Goal: Find specific page/section: Find specific page/section

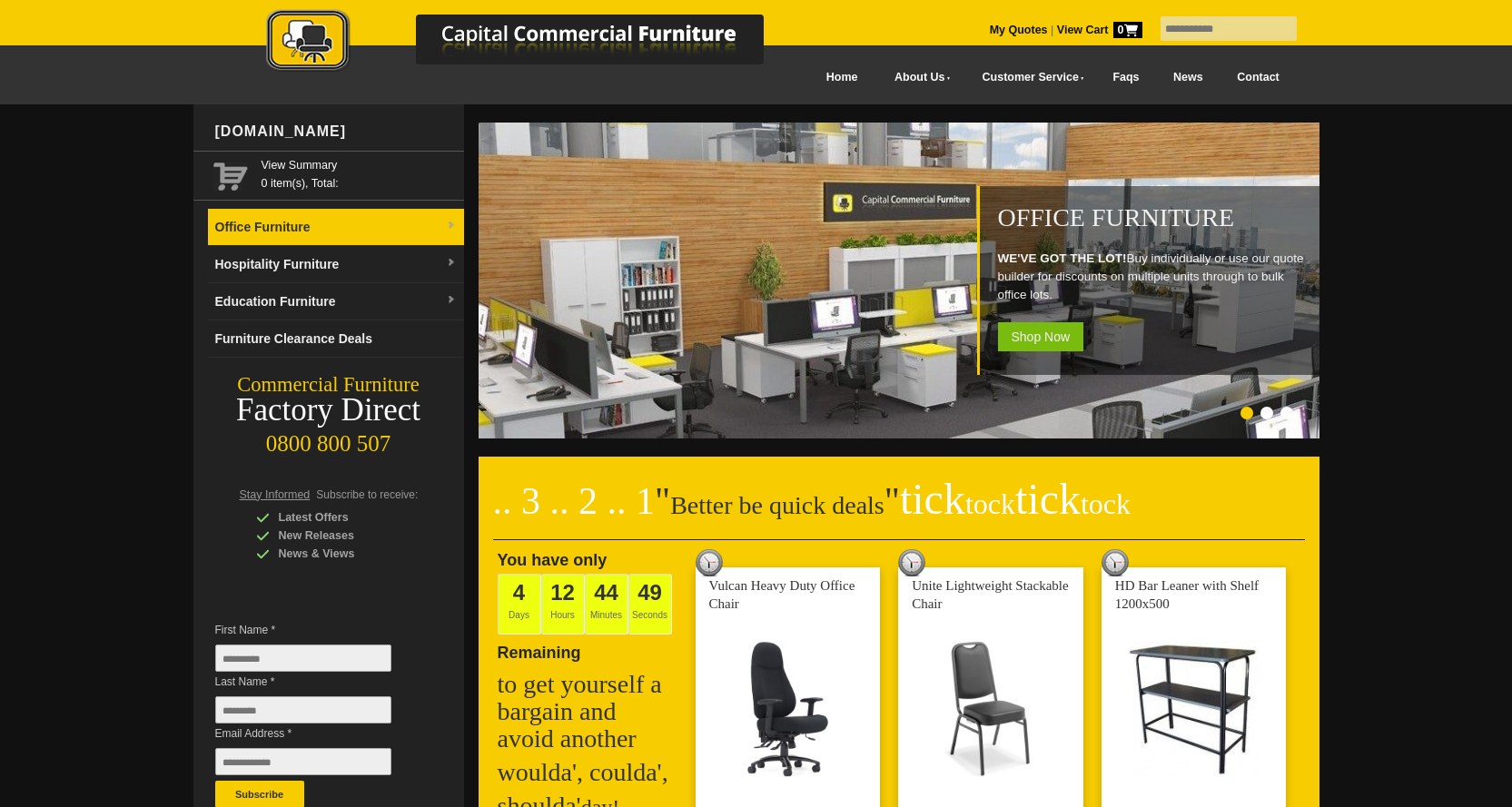
click at [443, 226] on link "Office Furniture" at bounding box center [336, 227] width 256 height 38
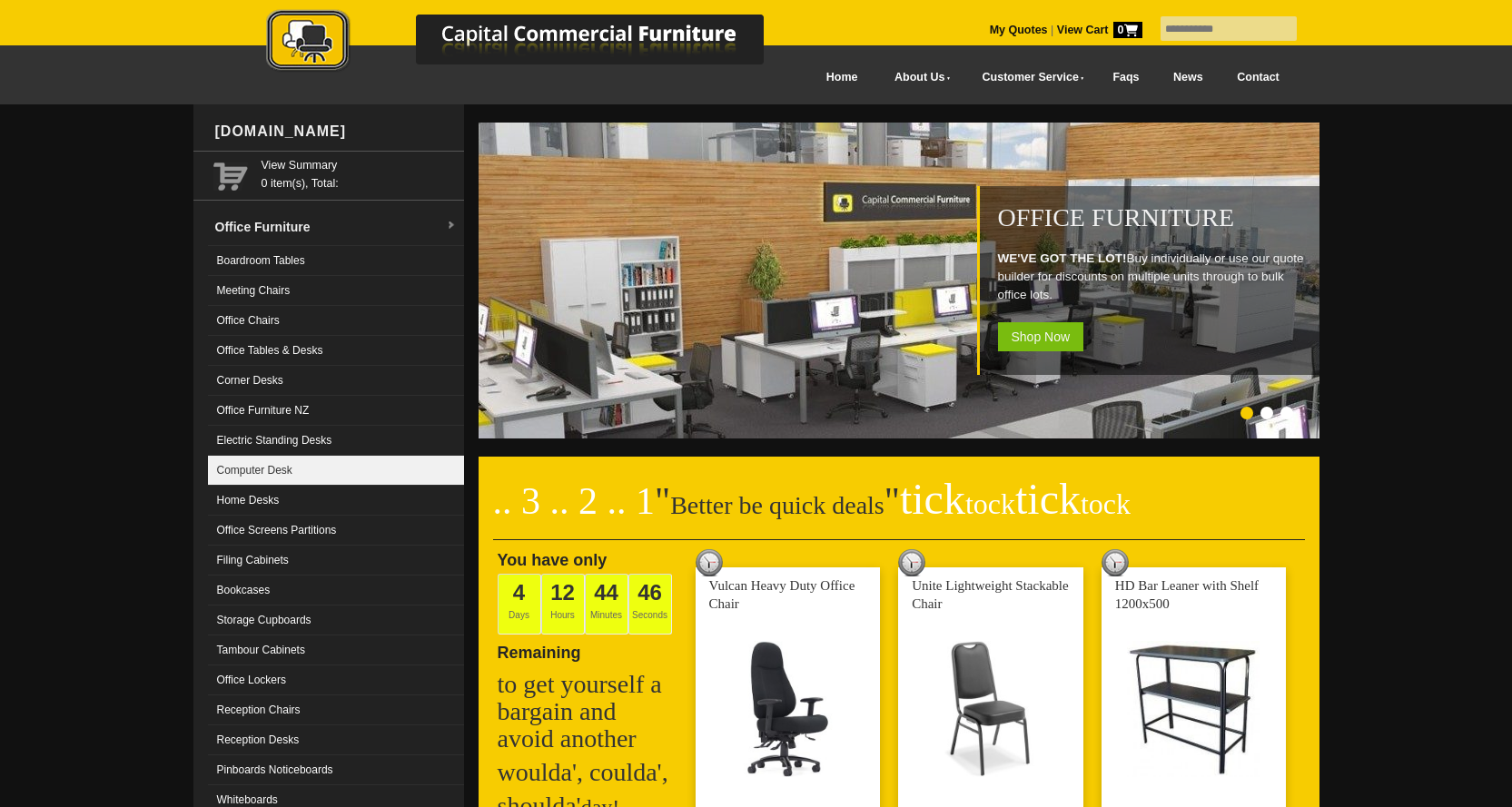
scroll to position [91, 0]
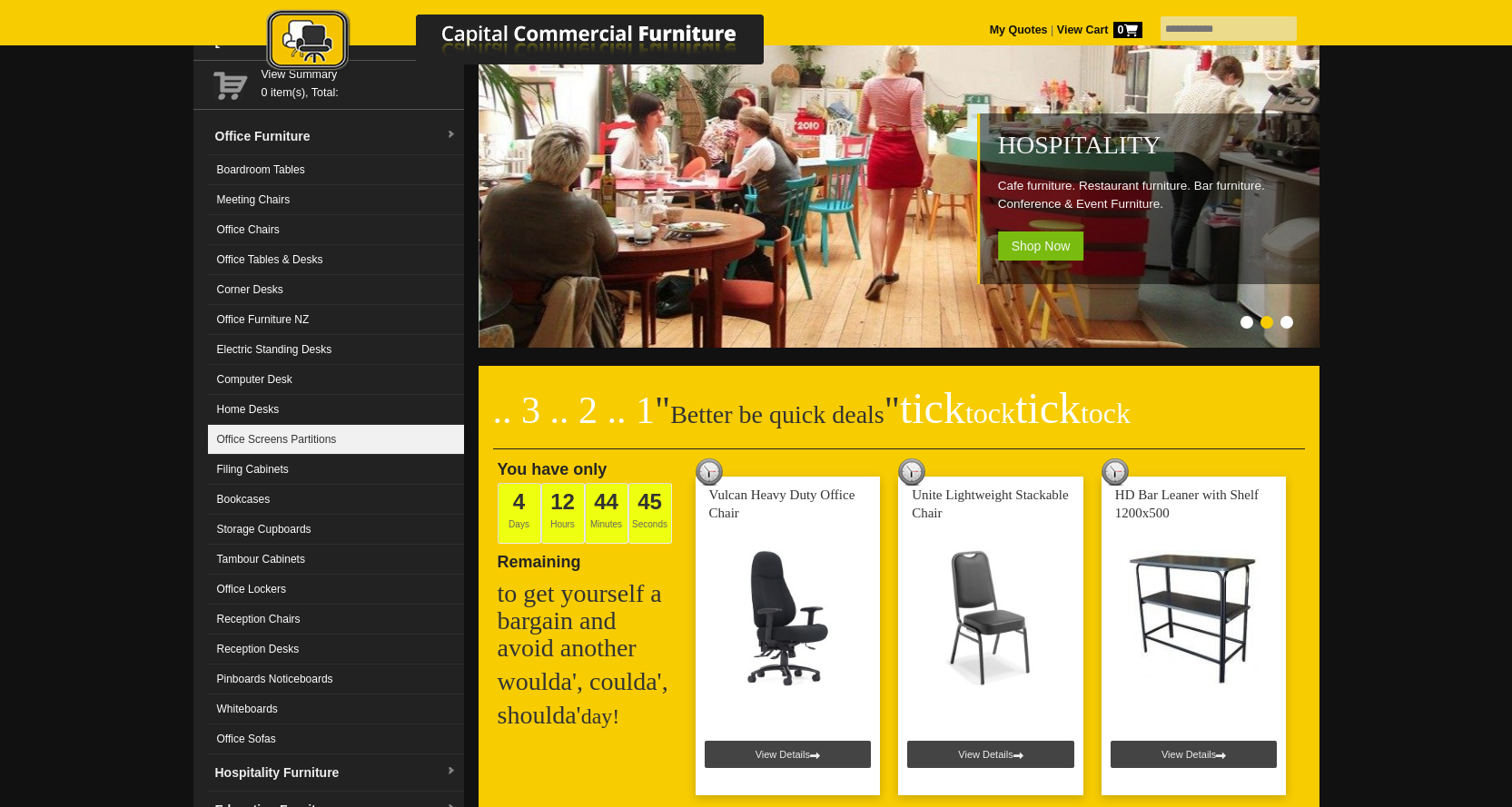
click at [325, 435] on link "Office Screens Partitions" at bounding box center [336, 440] width 256 height 30
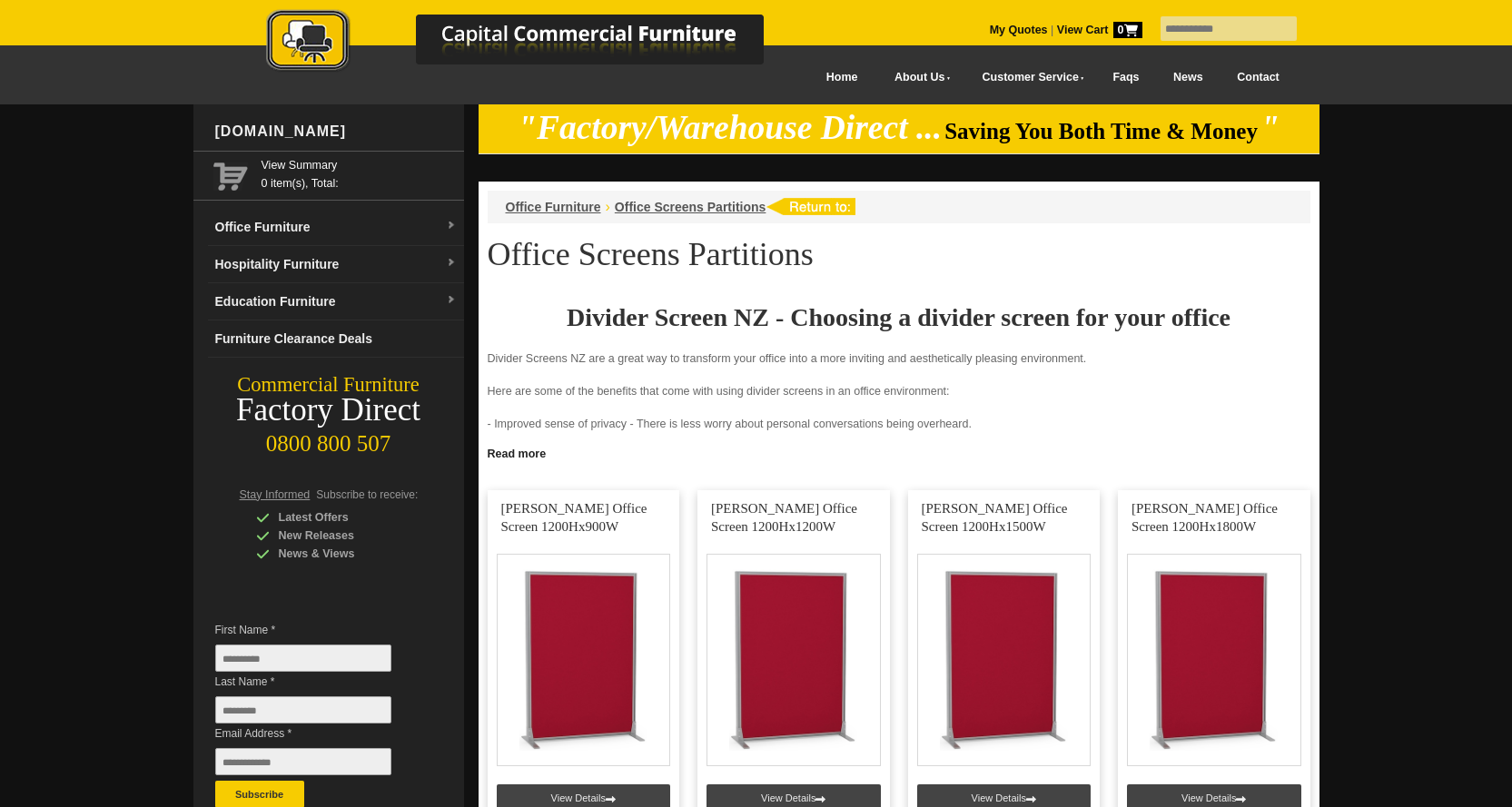
click at [1248, 68] on link "Contact" at bounding box center [1257, 77] width 76 height 40
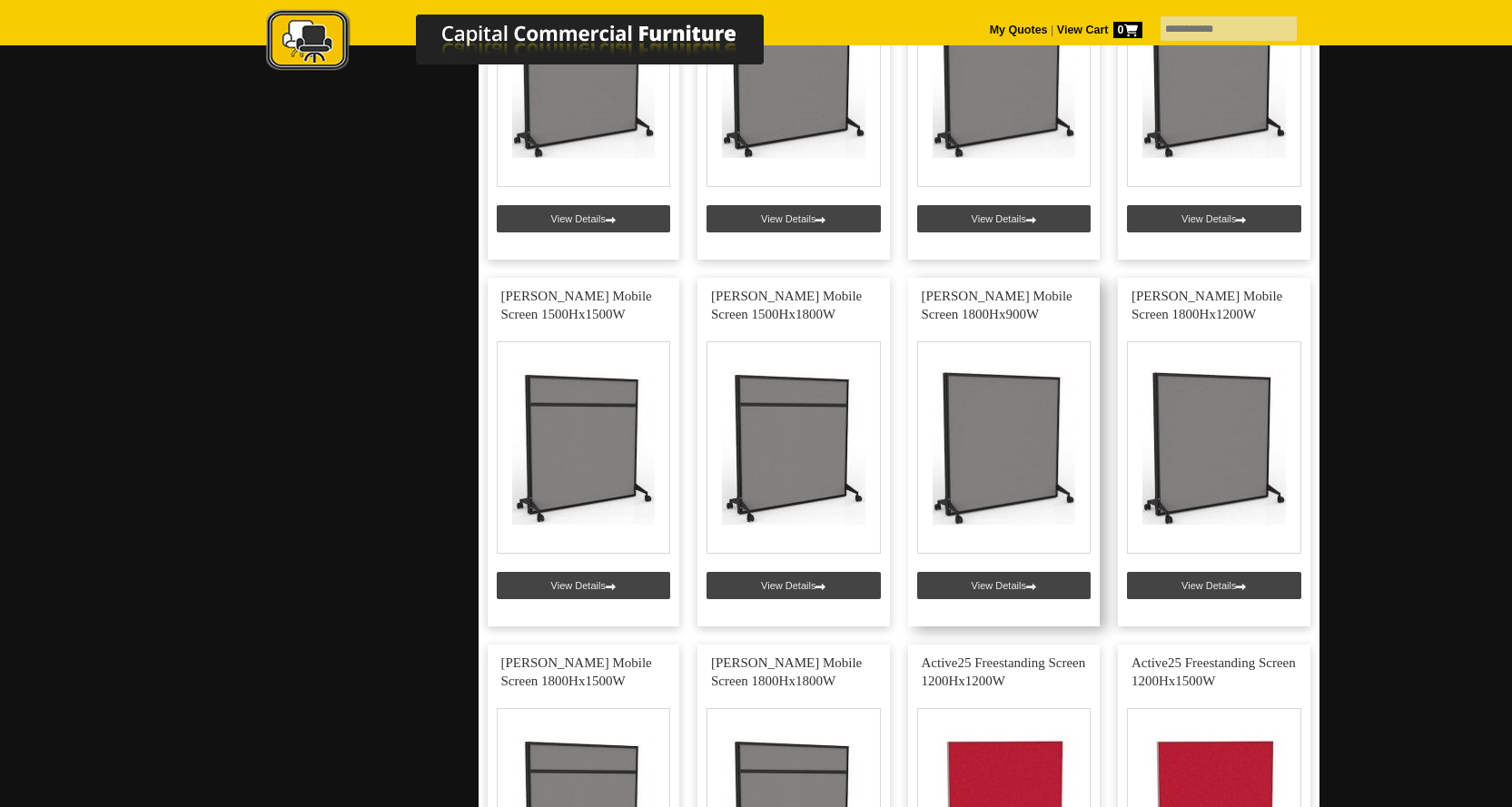
scroll to position [1998, 0]
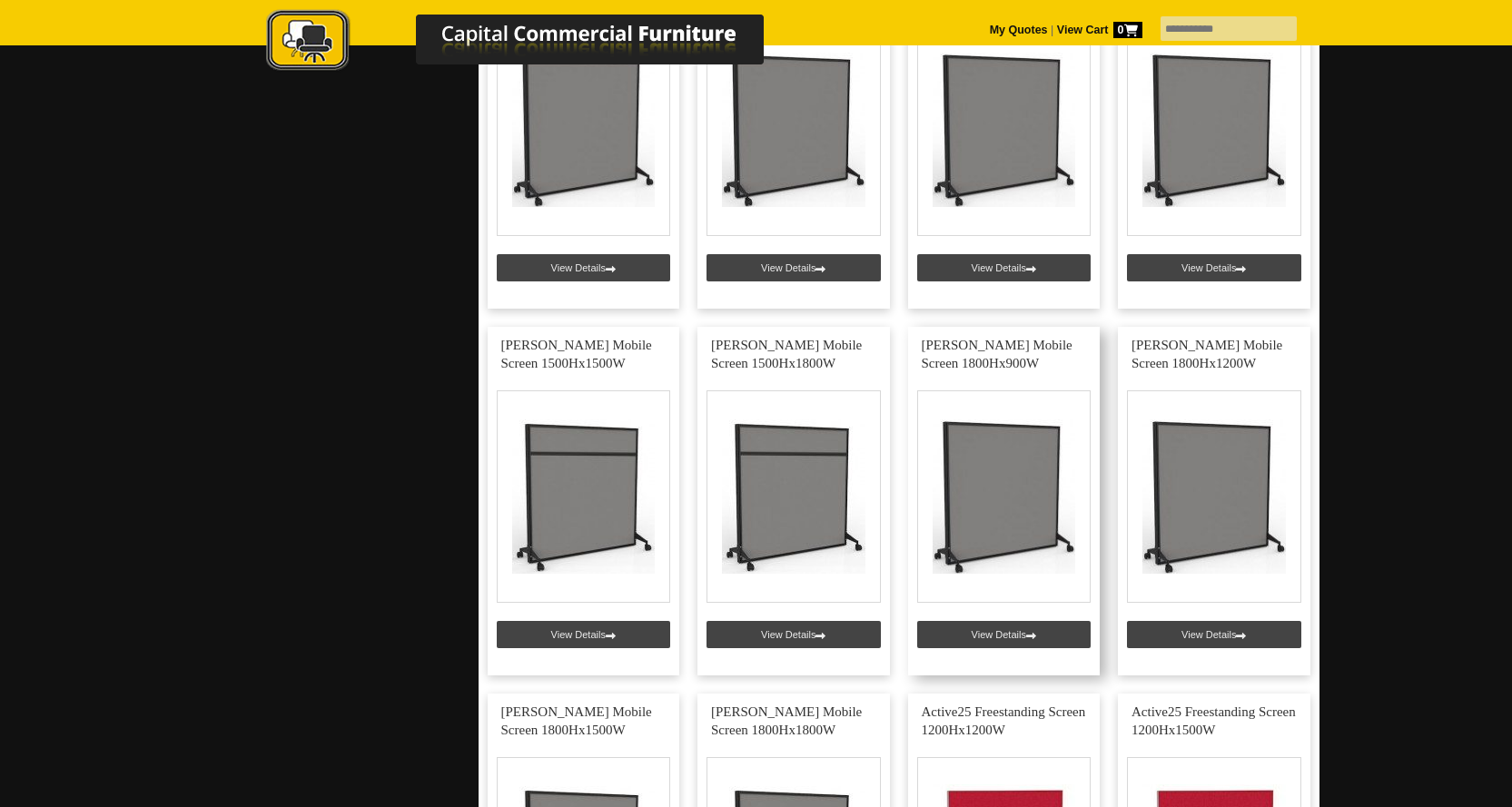
click at [1021, 630] on link at bounding box center [1003, 501] width 193 height 349
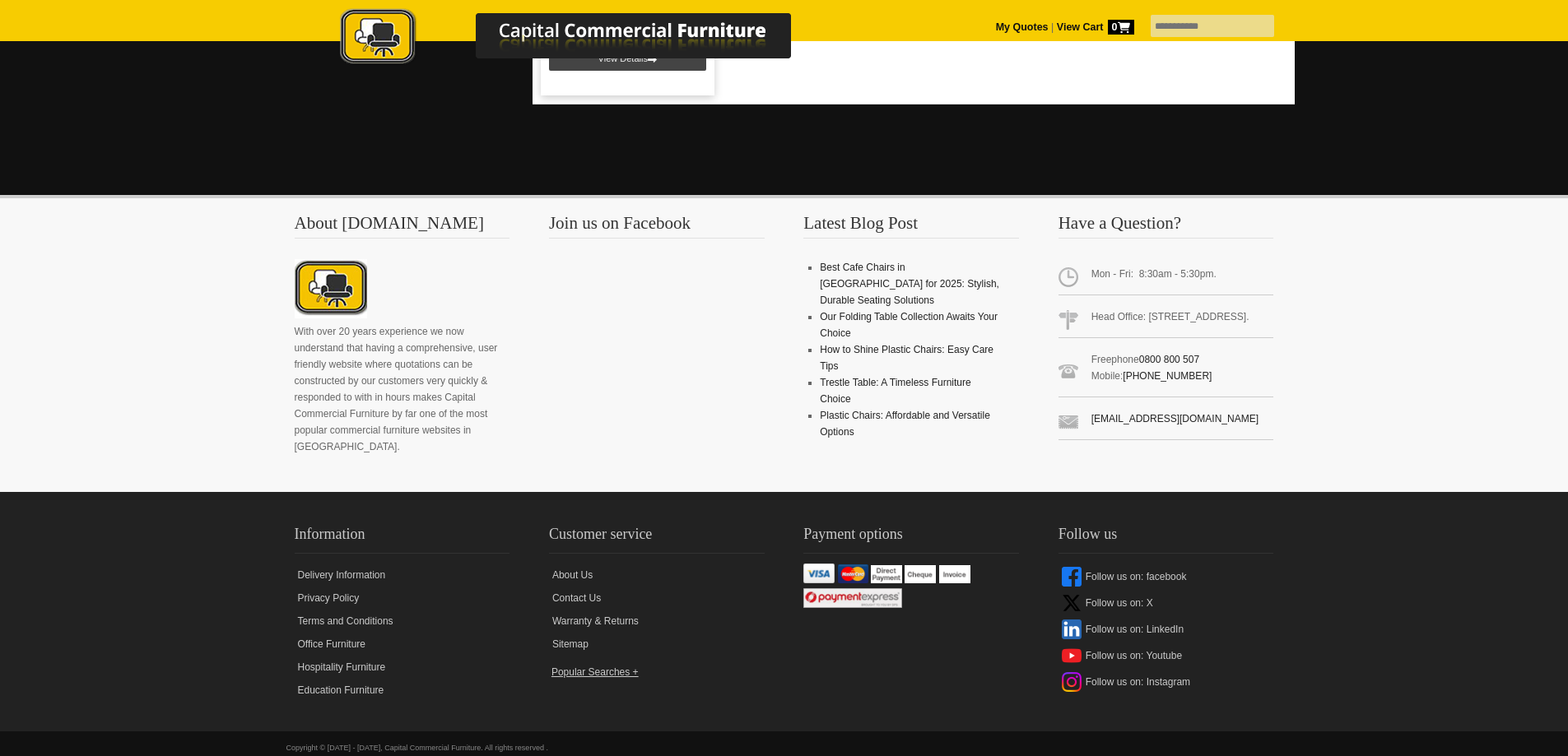
scroll to position [3013, 0]
